Goal: Navigation & Orientation: Find specific page/section

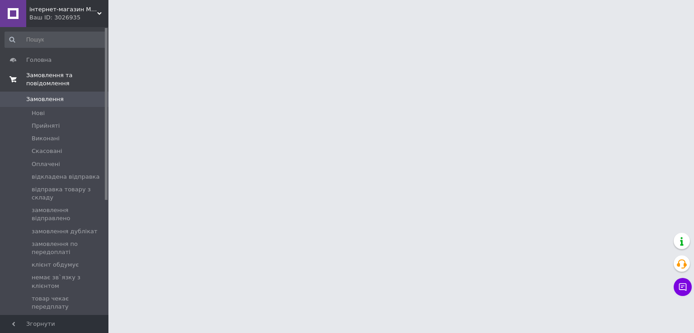
click at [54, 77] on span "Замовлення та повідомлення" at bounding box center [67, 79] width 82 height 16
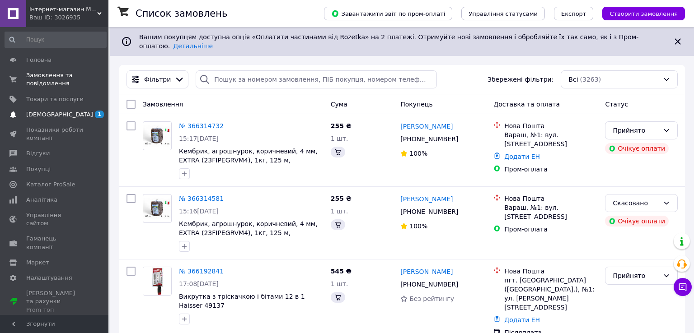
click at [52, 116] on span "[DEMOGRAPHIC_DATA]" at bounding box center [59, 115] width 67 height 8
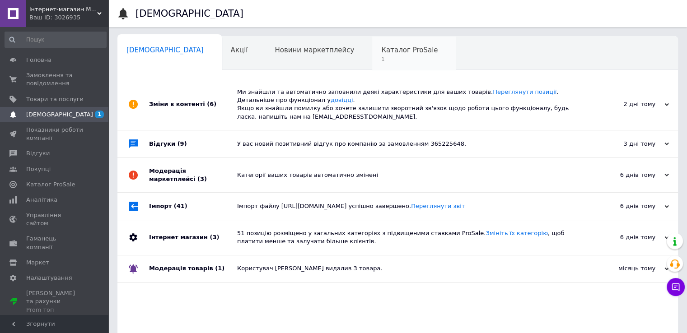
click at [381, 47] on span "Каталог ProSale" at bounding box center [409, 50] width 56 height 8
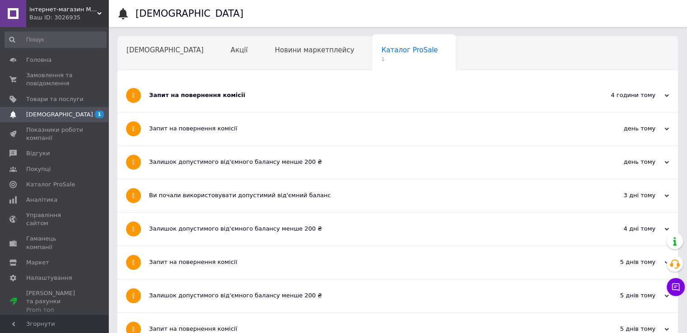
click at [176, 96] on div "Запит на повернення комісії" at bounding box center [364, 95] width 430 height 8
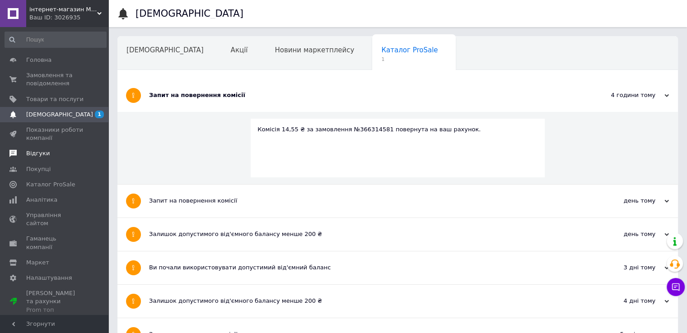
click at [41, 154] on span "Відгуки" at bounding box center [37, 154] width 23 height 8
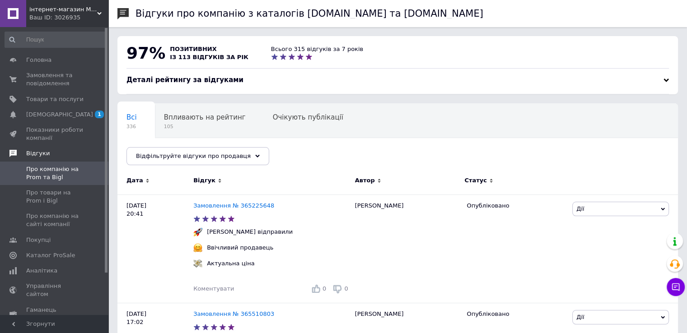
click at [39, 155] on span "Відгуки" at bounding box center [37, 154] width 23 height 8
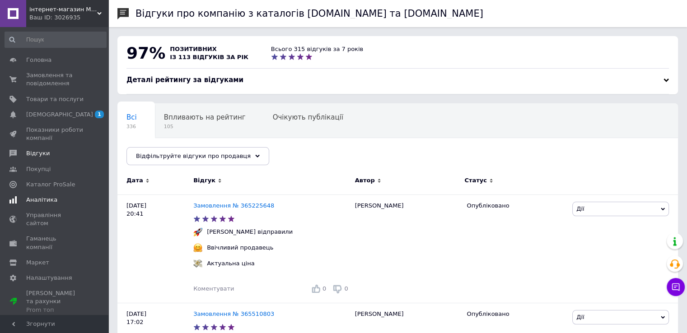
click at [38, 200] on span "Аналітика" at bounding box center [41, 200] width 31 height 8
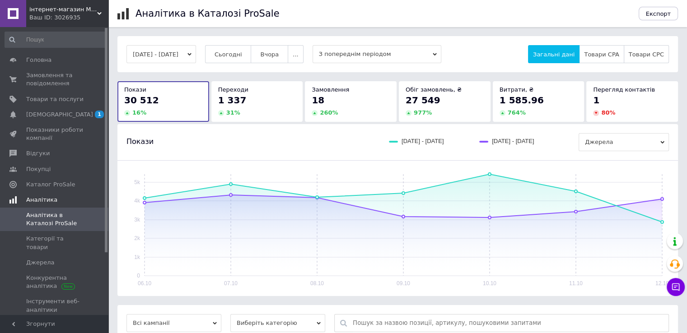
click at [40, 201] on span "Аналітика" at bounding box center [41, 200] width 31 height 8
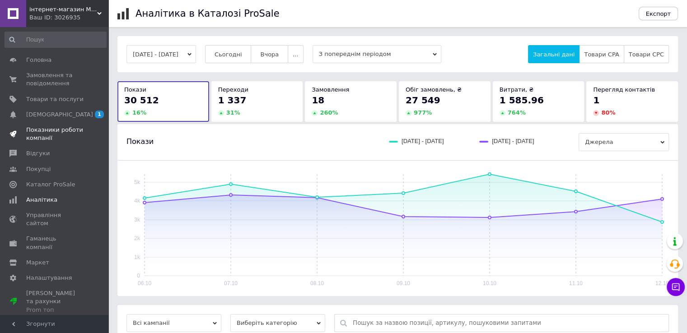
click at [41, 128] on span "Показники роботи компанії" at bounding box center [54, 134] width 57 height 16
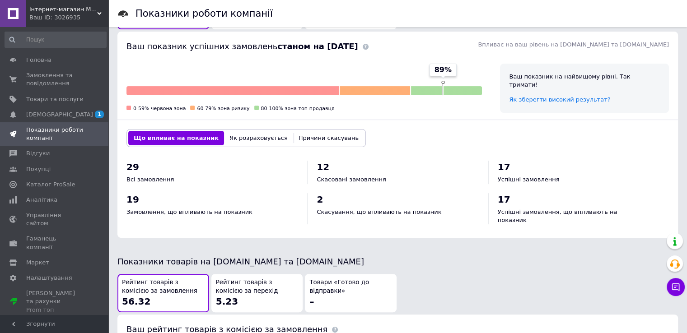
scroll to position [271, 0]
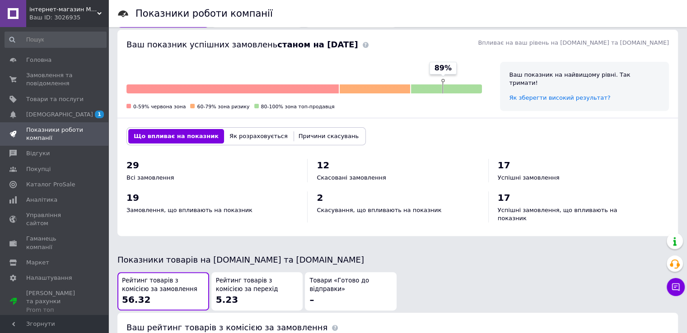
click at [244, 134] on button "Як розраховується" at bounding box center [258, 136] width 69 height 14
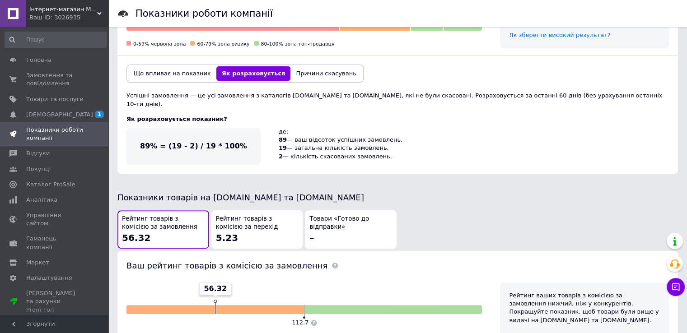
scroll to position [331, 0]
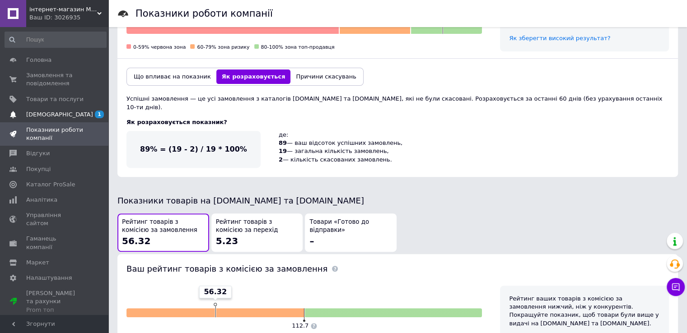
click at [40, 115] on span "[DEMOGRAPHIC_DATA]" at bounding box center [59, 115] width 67 height 8
